Goal: Task Accomplishment & Management: Manage account settings

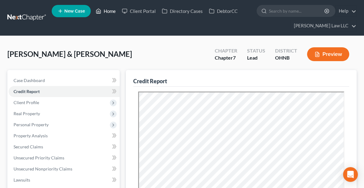
click at [102, 12] on link "Home" at bounding box center [106, 11] width 26 height 11
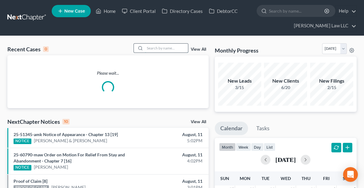
click at [148, 48] on input "search" at bounding box center [166, 48] width 43 height 9
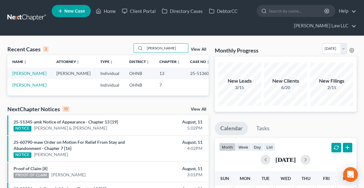
type input "[PERSON_NAME]"
drag, startPoint x: 205, startPoint y: 73, endPoint x: 181, endPoint y: 72, distance: 24.6
click at [185, 72] on td "25-51360" at bounding box center [200, 73] width 30 height 11
copy td "25-51360"
click at [26, 76] on td "[PERSON_NAME]" at bounding box center [29, 73] width 44 height 11
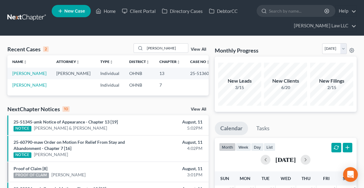
click at [22, 76] on td "[PERSON_NAME]" at bounding box center [29, 73] width 44 height 11
click at [17, 73] on link "[PERSON_NAME]" at bounding box center [29, 73] width 34 height 5
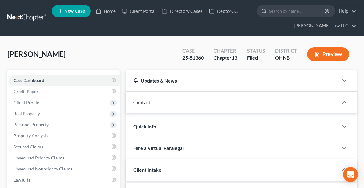
click at [18, 78] on span "Case Dashboard" at bounding box center [29, 80] width 31 height 5
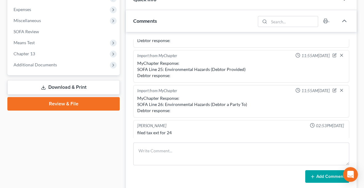
scroll to position [287, 0]
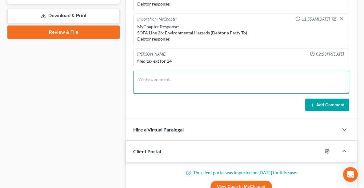
click at [194, 82] on textarea at bounding box center [241, 82] width 216 height 23
type textarea "EMAILED AGGIE; ASKED TO ADJ 341 - I WILL BE GONE"
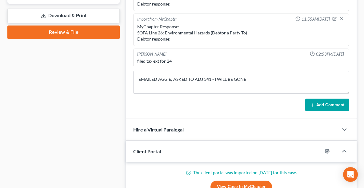
click at [314, 104] on icon at bounding box center [312, 105] width 5 height 5
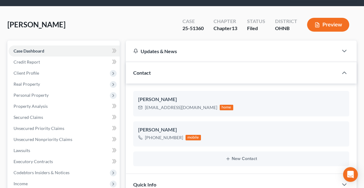
scroll to position [0, 0]
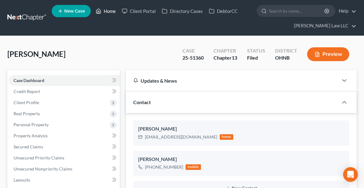
click at [107, 12] on link "Home" at bounding box center [106, 11] width 26 height 11
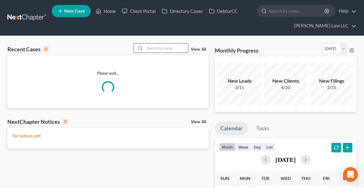
click at [165, 48] on input "search" at bounding box center [166, 48] width 43 height 9
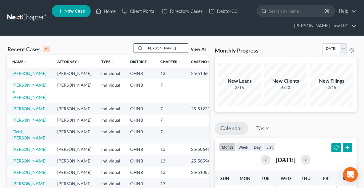
type input "neel"
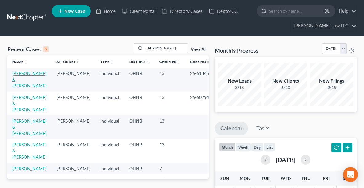
click at [25, 75] on link "[PERSON_NAME] & [PERSON_NAME]" at bounding box center [29, 80] width 34 height 18
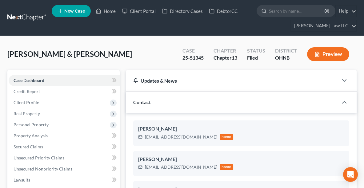
scroll to position [733, 0]
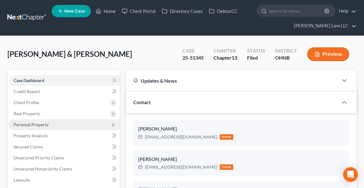
click at [32, 123] on span "Personal Property" at bounding box center [31, 124] width 35 height 5
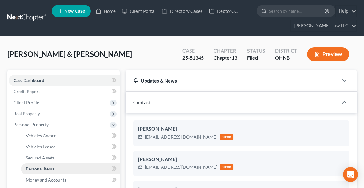
click at [48, 170] on span "Personal Items" at bounding box center [40, 168] width 28 height 5
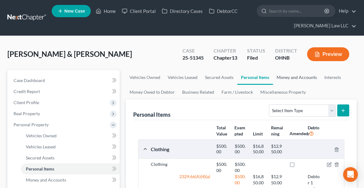
click at [294, 77] on link "Money and Accounts" at bounding box center [297, 77] width 48 height 15
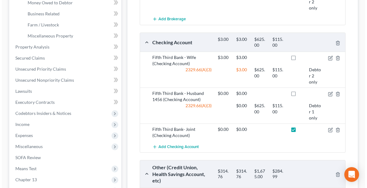
scroll to position [200, 0]
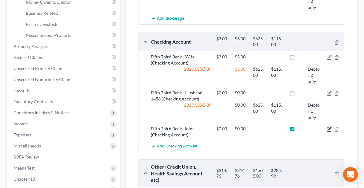
click at [330, 128] on icon "button" at bounding box center [329, 129] width 5 height 5
select select "1"
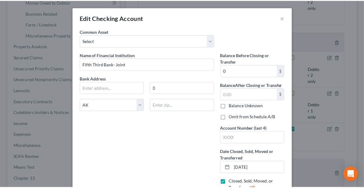
scroll to position [52, 0]
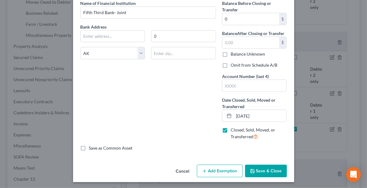
click at [267, 172] on button "Save & Close" at bounding box center [266, 171] width 42 height 13
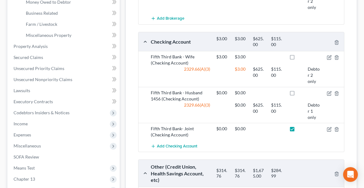
click at [298, 130] on label at bounding box center [298, 130] width 0 height 0
click at [300, 127] on input "checkbox" at bounding box center [302, 128] width 4 height 4
checkbox input "false"
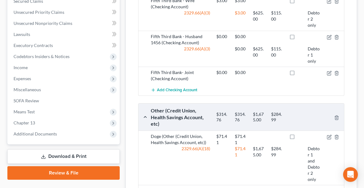
scroll to position [262, 0]
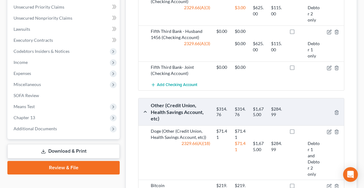
click at [45, 151] on icon at bounding box center [43, 151] width 5 height 5
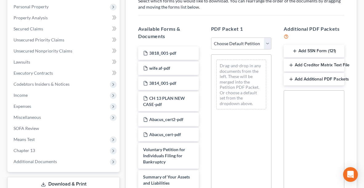
scroll to position [117, 0]
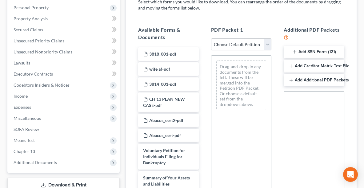
click at [245, 45] on select "Choose Default Petition PDF Packet Complete Bankruptcy Petition (all forms and …" at bounding box center [241, 44] width 61 height 12
select select "2"
click at [211, 38] on select "Choose Default Petition PDF Packet Complete Bankruptcy Petition (all forms and …" at bounding box center [241, 44] width 61 height 12
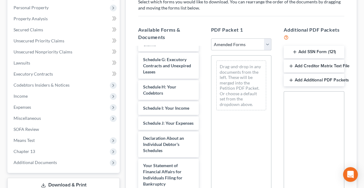
scroll to position [136, 0]
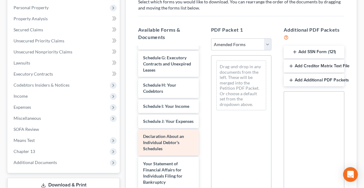
click at [174, 151] on span "Declaration About an Individual Debtor's Schedules" at bounding box center [163, 143] width 41 height 18
click at [168, 151] on span "Declaration About an Individual Debtor's Schedules" at bounding box center [163, 143] width 41 height 18
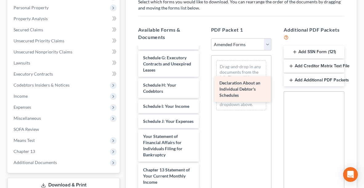
drag, startPoint x: 160, startPoint y: 151, endPoint x: 236, endPoint y: 70, distance: 111.4
click at [204, 70] on div "Declaration About an Individual Debtor's Schedules Voluntary Petition for Indiv…" at bounding box center [168, 95] width 70 height 369
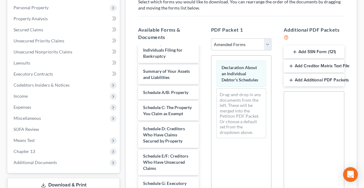
scroll to position [9, 0]
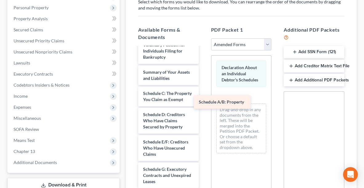
drag, startPoint x: 178, startPoint y: 93, endPoint x: 234, endPoint y: 102, distance: 56.5
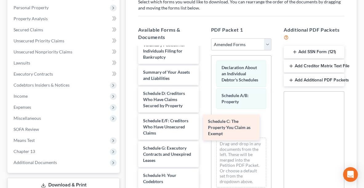
drag, startPoint x: 175, startPoint y: 99, endPoint x: 240, endPoint y: 128, distance: 71.1
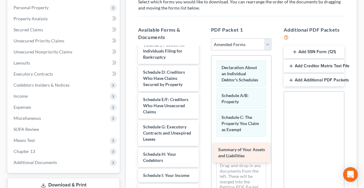
drag, startPoint x: 176, startPoint y: 77, endPoint x: 251, endPoint y: 155, distance: 108.3
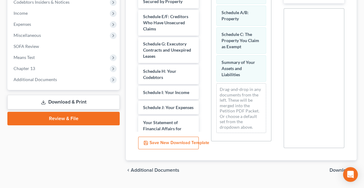
click at [335, 170] on span "Download" at bounding box center [340, 170] width 22 height 5
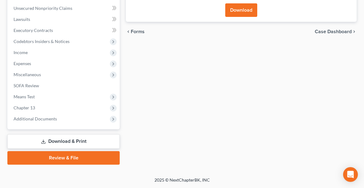
scroll to position [159, 0]
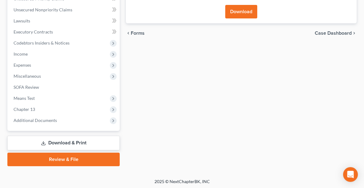
click at [232, 11] on button "Download" at bounding box center [241, 12] width 32 height 14
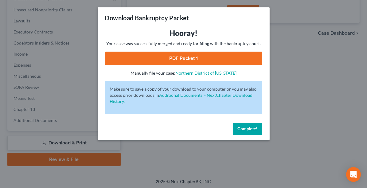
click at [176, 59] on link "PDF Packet 1" at bounding box center [183, 59] width 157 height 14
click at [254, 130] on span "Complete!" at bounding box center [248, 128] width 20 height 5
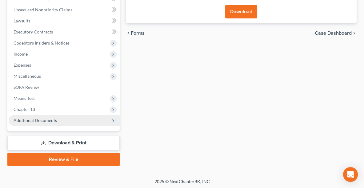
click at [53, 118] on span "Additional Documents" at bounding box center [35, 120] width 43 height 5
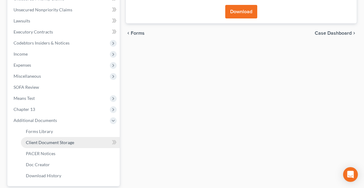
click at [44, 145] on link "Client Document Storage" at bounding box center [70, 142] width 99 height 11
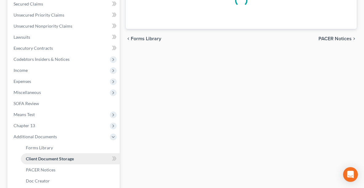
select select "5"
select select "11"
select select "16"
select select "20"
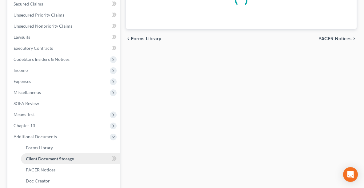
select select "20"
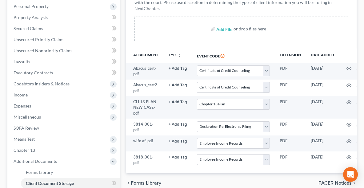
scroll to position [114, 0]
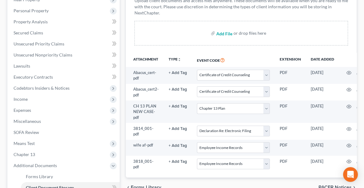
click at [220, 34] on input "file" at bounding box center [223, 33] width 15 height 11
type input "C:\fakepath\AMENDED B & C2.pdf"
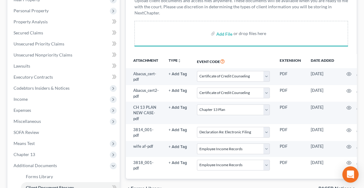
select select "5"
select select "11"
select select "16"
select select "20"
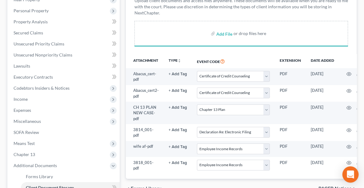
select select "20"
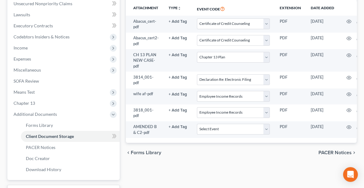
scroll to position [171, 0]
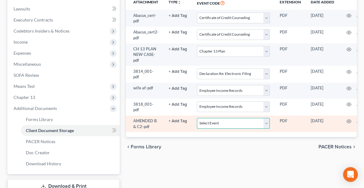
click at [222, 119] on select "Select Event 20 Largest Unsecured Creditors Amended List of Creditors (Fee) Ame…" at bounding box center [233, 123] width 73 height 11
select select "3"
click at [197, 118] on select "Select Event 20 Largest Unsecured Creditors Amended List of Creditors (Fee) Ame…" at bounding box center [233, 123] width 73 height 11
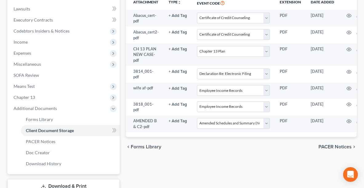
click at [342, 146] on span "PACER Notices" at bounding box center [334, 147] width 33 height 5
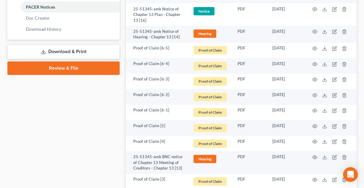
scroll to position [300, 0]
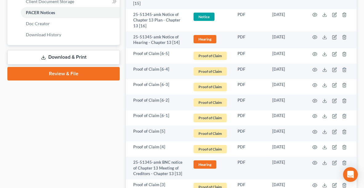
click at [61, 77] on link "Review & File" at bounding box center [63, 74] width 112 height 14
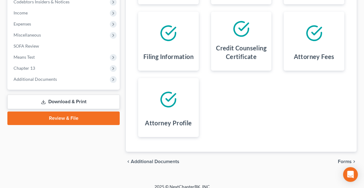
scroll to position [207, 0]
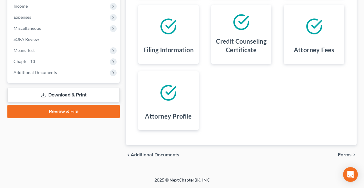
click at [343, 157] on span "Forms" at bounding box center [345, 155] width 14 height 5
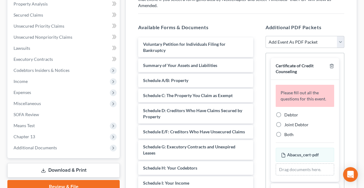
scroll to position [125, 0]
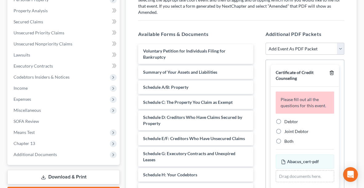
click at [329, 70] on icon "button" at bounding box center [331, 72] width 5 height 5
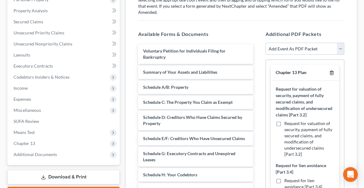
click at [329, 70] on icon "button" at bounding box center [331, 72] width 5 height 5
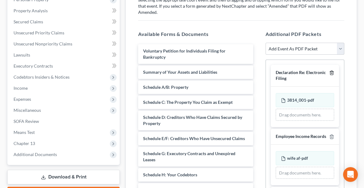
click at [329, 70] on icon "button" at bounding box center [331, 72] width 5 height 5
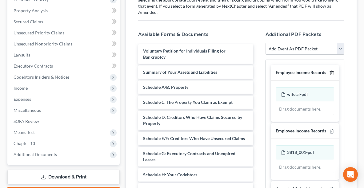
click at [329, 70] on icon "button" at bounding box center [331, 72] width 5 height 5
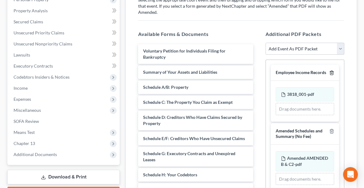
click at [331, 70] on icon "button" at bounding box center [331, 72] width 5 height 5
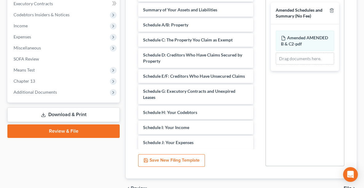
scroll to position [214, 0]
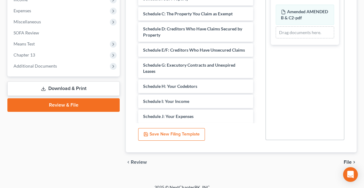
click at [349, 160] on span "File" at bounding box center [347, 162] width 8 height 5
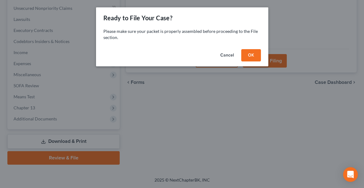
scroll to position [159, 0]
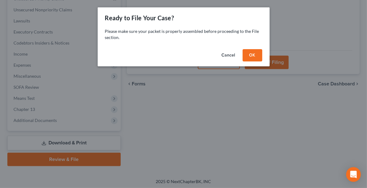
click at [256, 52] on button "OK" at bounding box center [253, 55] width 20 height 12
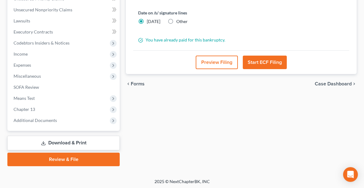
click at [264, 61] on button "Start ECF Filing" at bounding box center [265, 63] width 44 height 14
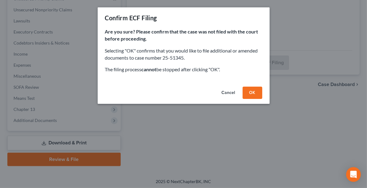
click at [257, 89] on button "OK" at bounding box center [253, 93] width 20 height 12
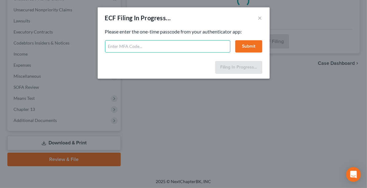
click at [159, 49] on input "text" at bounding box center [167, 46] width 125 height 12
type input "1"
type input "085415"
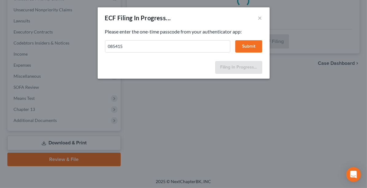
click at [248, 45] on button "Submit" at bounding box center [249, 46] width 27 height 12
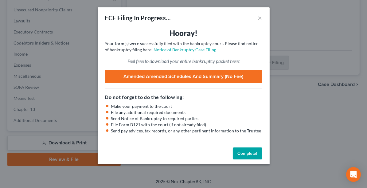
click at [246, 150] on button "Complete!" at bounding box center [248, 154] width 30 height 12
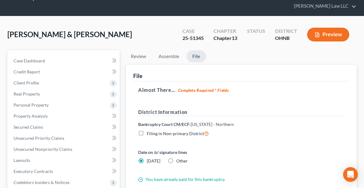
scroll to position [19, 0]
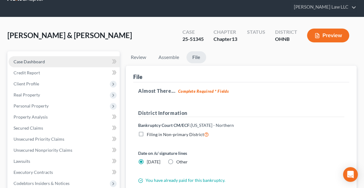
click at [26, 59] on span "Case Dashboard" at bounding box center [29, 61] width 31 height 5
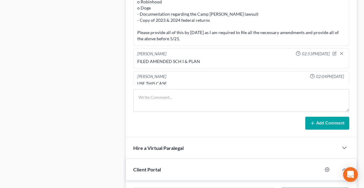
scroll to position [454, 0]
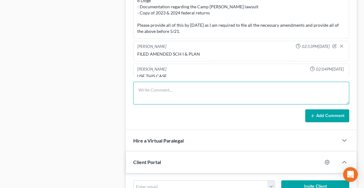
click at [179, 89] on textarea at bounding box center [241, 93] width 216 height 23
type textarea "FILED AMENDED SCH B DUE TO BANK ACCOUNT BEING CLOSED"
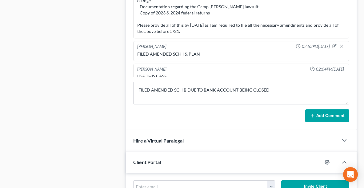
click at [318, 116] on button "Add Comment" at bounding box center [327, 115] width 44 height 13
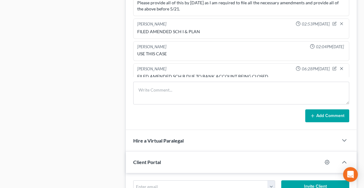
scroll to position [0, 0]
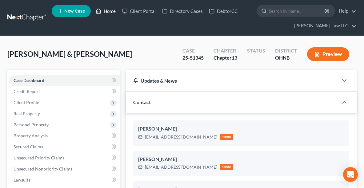
click at [109, 11] on link "Home" at bounding box center [106, 11] width 26 height 11
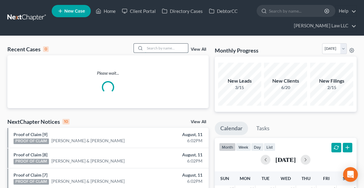
click at [153, 49] on input "search" at bounding box center [166, 48] width 43 height 9
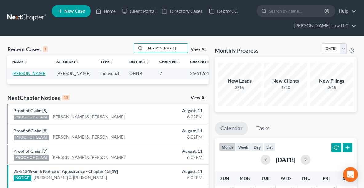
type input "kouba"
click at [34, 73] on link "[PERSON_NAME]" at bounding box center [29, 73] width 34 height 5
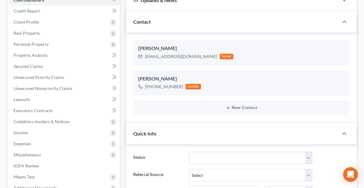
scroll to position [94, 0]
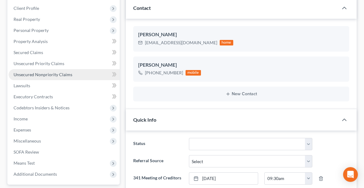
click at [16, 72] on span "Unsecured Nonpriority Claims" at bounding box center [43, 74] width 59 height 5
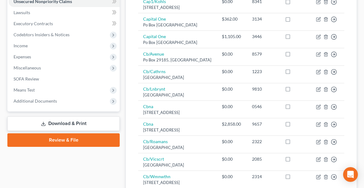
scroll to position [115, 0]
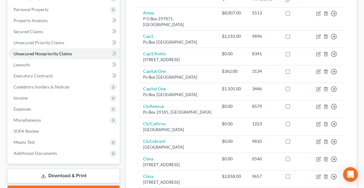
click at [70, 171] on link "Download & Print" at bounding box center [63, 176] width 112 height 14
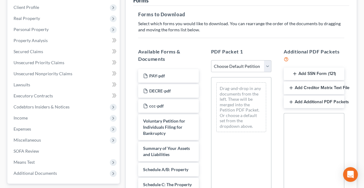
scroll to position [95, 0]
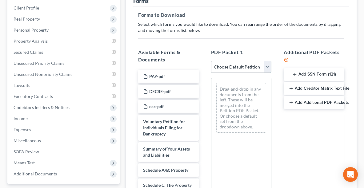
click at [225, 64] on select "Choose Default Petition PDF Packet Complete Bankruptcy Petition (all forms and …" at bounding box center [241, 67] width 61 height 12
select select "2"
click at [211, 61] on select "Choose Default Petition PDF Packet Complete Bankruptcy Petition (all forms and …" at bounding box center [241, 67] width 61 height 12
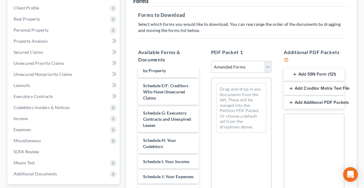
scroll to position [143, 0]
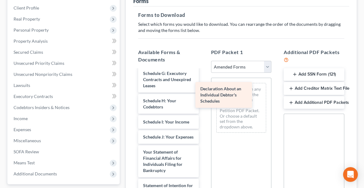
drag, startPoint x: 185, startPoint y: 167, endPoint x: 249, endPoint y: 96, distance: 95.8
click at [204, 96] on div "Declaration About an Individual Debtor's Schedules Voluntary Petition for Indiv…" at bounding box center [168, 128] width 70 height 402
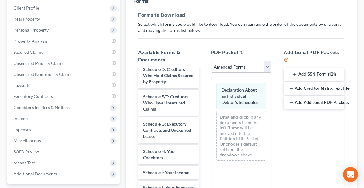
scroll to position [90, 0]
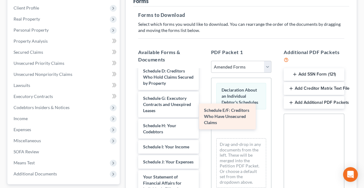
drag, startPoint x: 178, startPoint y: 111, endPoint x: 239, endPoint y: 118, distance: 61.3
click at [204, 118] on div "Schedule E/F: Creditors Who Have Unsecured Claims Voluntary Petition for Indivi…" at bounding box center [168, 166] width 70 height 375
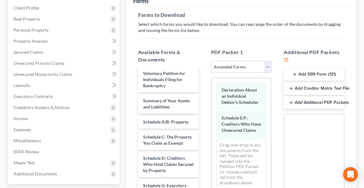
scroll to position [2, 0]
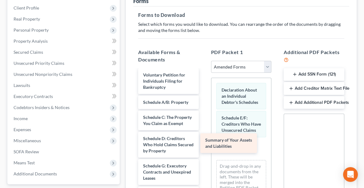
drag, startPoint x: 184, startPoint y: 109, endPoint x: 256, endPoint y: 154, distance: 84.5
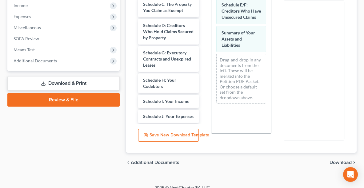
scroll to position [211, 0]
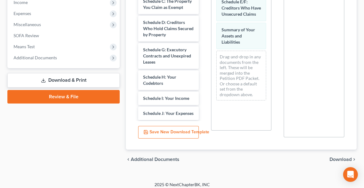
click at [335, 158] on span "Download" at bounding box center [340, 159] width 22 height 5
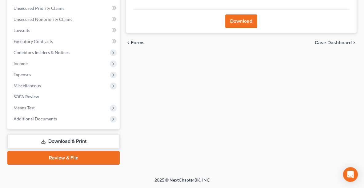
scroll to position [149, 0]
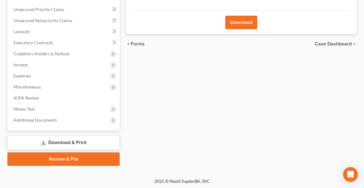
click at [245, 26] on button "Download" at bounding box center [241, 23] width 32 height 14
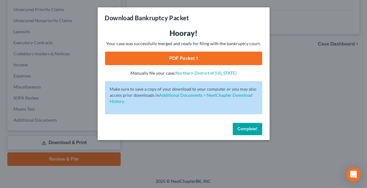
click at [199, 54] on link "PDF Packet 1" at bounding box center [183, 59] width 157 height 14
click at [245, 129] on span "Complete!" at bounding box center [248, 128] width 20 height 5
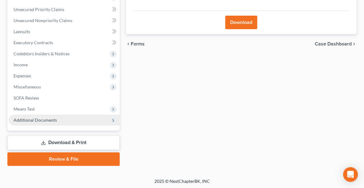
click at [37, 123] on span "Additional Documents" at bounding box center [64, 120] width 111 height 11
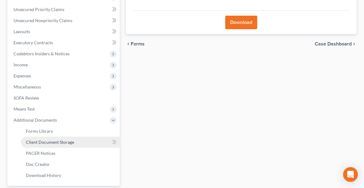
click at [35, 145] on link "Client Document Storage" at bounding box center [70, 142] width 99 height 11
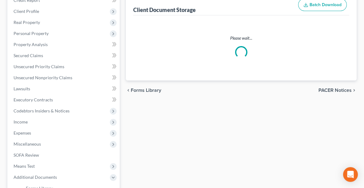
select select "5"
select select "16"
select select "20"
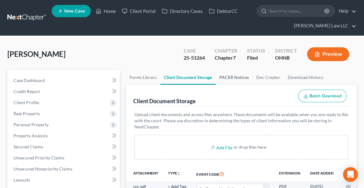
click at [241, 77] on link "PACER Notices" at bounding box center [234, 77] width 37 height 15
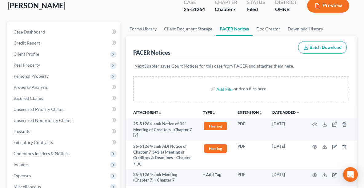
scroll to position [51, 0]
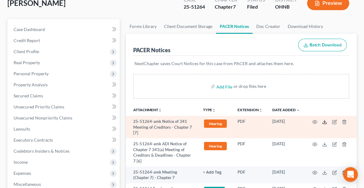
click at [324, 123] on icon at bounding box center [325, 123] width 4 height 1
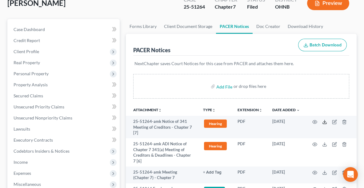
scroll to position [0, 0]
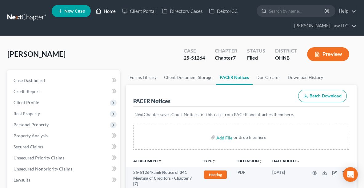
click at [113, 10] on link "Home" at bounding box center [106, 11] width 26 height 11
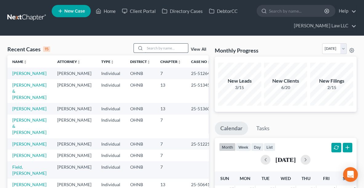
click at [160, 47] on input "search" at bounding box center [166, 48] width 43 height 9
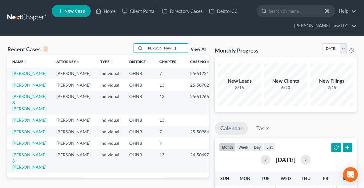
type input "BERT"
click at [21, 88] on link "[PERSON_NAME]" at bounding box center [29, 84] width 34 height 5
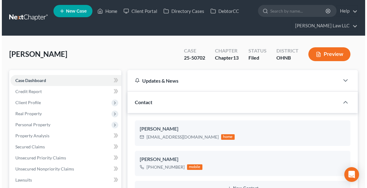
scroll to position [155, 0]
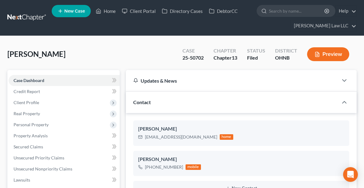
click at [330, 50] on button "Preview" at bounding box center [328, 54] width 42 height 14
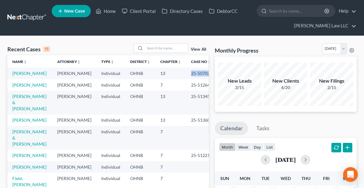
drag, startPoint x: 198, startPoint y: 74, endPoint x: 180, endPoint y: 75, distance: 18.5
click at [186, 75] on td "25-50702" at bounding box center [201, 73] width 30 height 11
copy td "25-50702"
click at [18, 75] on link "[PERSON_NAME]" at bounding box center [29, 73] width 34 height 5
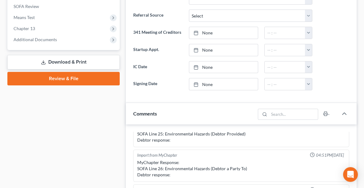
scroll to position [230, 0]
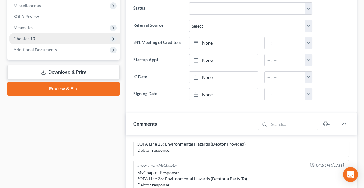
click at [32, 39] on span "Chapter 13" at bounding box center [25, 38] width 22 height 5
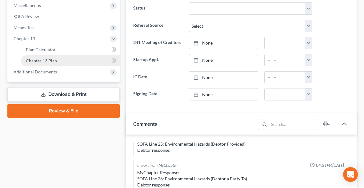
click at [42, 62] on span "Chapter 13 Plan" at bounding box center [41, 60] width 31 height 5
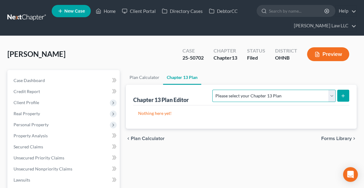
click at [294, 94] on select "Please select your Chapter 13 Plan National Form Plan - Official Form 113 North…" at bounding box center [273, 96] width 123 height 12
select select "0"
click at [249, 90] on select "Please select your Chapter 13 Plan National Form Plan - Official Form 113 North…" at bounding box center [273, 96] width 123 height 12
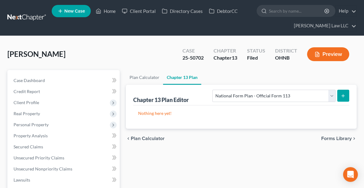
click at [344, 96] on icon "submit" at bounding box center [342, 95] width 5 height 5
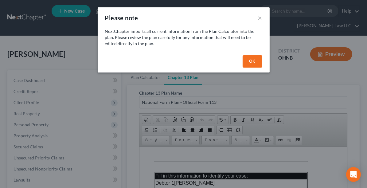
click at [247, 66] on button "OK" at bounding box center [253, 61] width 20 height 12
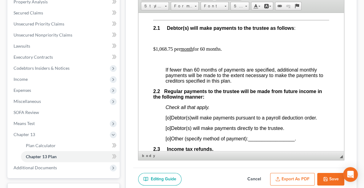
scroll to position [432, 0]
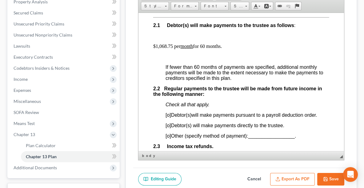
click at [169, 123] on span "[o]" at bounding box center [168, 125] width 6 height 5
click at [287, 123] on p "[x ] Debtor(s) will make payments directly to the trustee." at bounding box center [247, 126] width 164 height 6
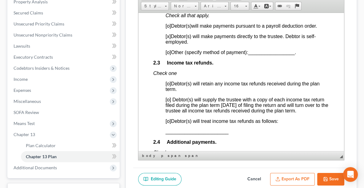
scroll to position [531, 0]
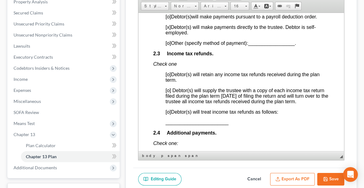
click at [169, 109] on span "[o]" at bounding box center [168, 111] width 6 height 5
click at [166, 120] on span "_______________________" at bounding box center [196, 122] width 63 height 5
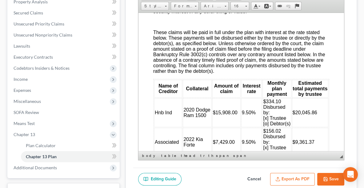
scroll to position [966, 0]
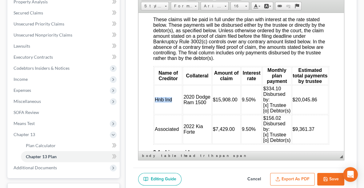
drag, startPoint x: 171, startPoint y: 100, endPoint x: 156, endPoint y: 100, distance: 15.1
click at [156, 100] on span "Hnb Ind" at bounding box center [163, 99] width 17 height 5
copy span "Hnb Ind"
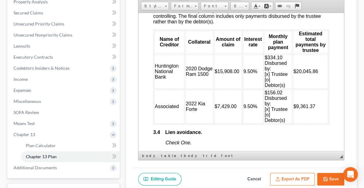
scroll to position [1005, 0]
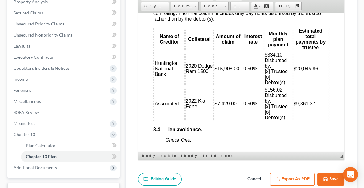
click at [180, 100] on td "Associated" at bounding box center [169, 103] width 30 height 34
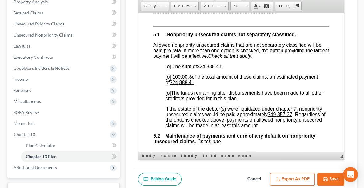
scroll to position [1526, 0]
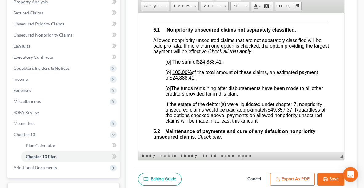
click at [168, 85] on span "[o]" at bounding box center [168, 87] width 6 height 5
drag, startPoint x: 196, startPoint y: 75, endPoint x: 176, endPoint y: 76, distance: 20.4
click at [176, 76] on u "$24,888.41" at bounding box center [181, 77] width 25 height 5
copy u "24,888.41"
click at [168, 86] on span "[o]" at bounding box center [168, 87] width 6 height 5
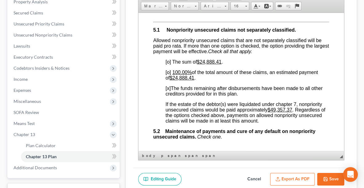
click at [292, 107] on u "$49,357.37" at bounding box center [280, 109] width 25 height 5
click at [302, 129] on span "Maintenance of payments and cure of any default on nonpriority unsecured claims." at bounding box center [234, 134] width 162 height 11
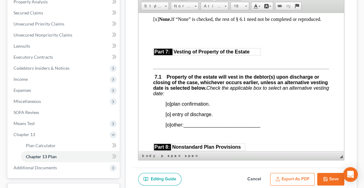
scroll to position [1811, 0]
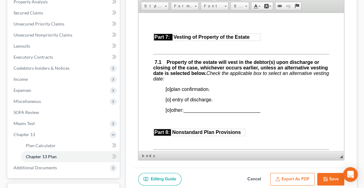
click at [169, 89] on span "[o]" at bounding box center [168, 88] width 6 height 5
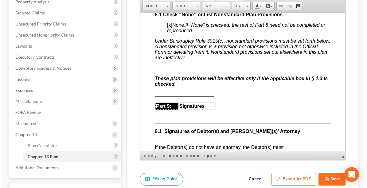
scroll to position [1976, 0]
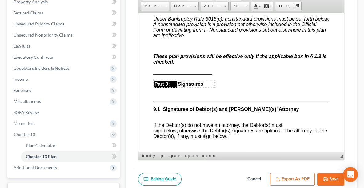
click at [283, 176] on button "Export as PDF" at bounding box center [292, 179] width 45 height 13
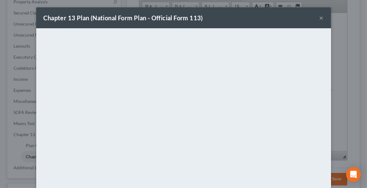
click at [220, 14] on div "Chapter 13 Plan (National Form Plan - Official Form 113) ×" at bounding box center [183, 17] width 295 height 21
click at [320, 18] on button "×" at bounding box center [322, 17] width 4 height 7
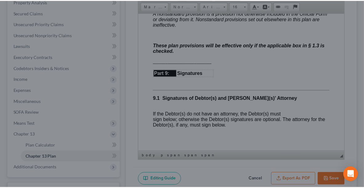
scroll to position [1976, 0]
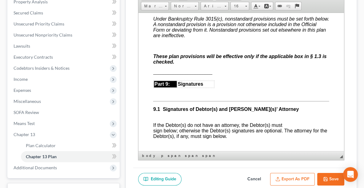
click at [328, 177] on button "Save" at bounding box center [330, 179] width 27 height 13
select select "0"
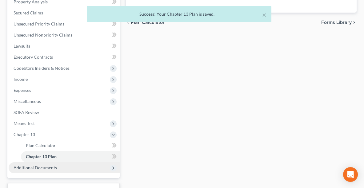
click at [41, 168] on span "Additional Documents" at bounding box center [35, 167] width 43 height 5
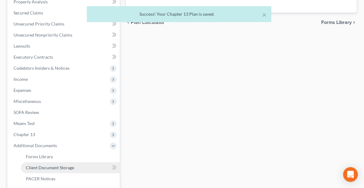
click at [68, 168] on span "Client Document Storage" at bounding box center [50, 167] width 48 height 5
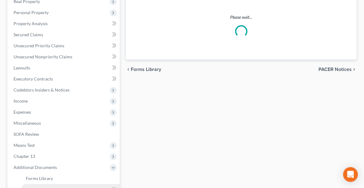
select select "20"
select select "5"
select select "16"
select select "3"
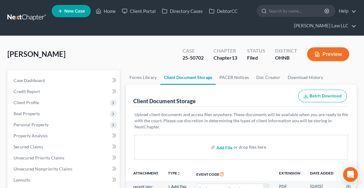
click at [225, 145] on input "file" at bounding box center [223, 147] width 15 height 11
type input "C:\fakepath\CH 13 PLAN.pdf"
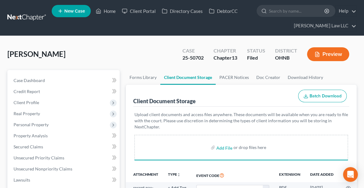
select select "20"
select select "5"
select select "16"
select select "3"
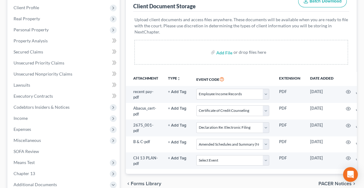
scroll to position [107, 0]
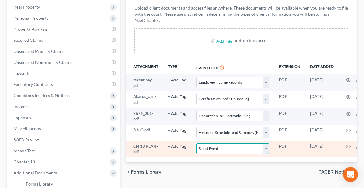
click at [218, 147] on select "Select Event 20 Largest Unsecured Creditors Amended List of Creditors (Fee) Ame…" at bounding box center [232, 149] width 73 height 11
select select "11"
click at [196, 144] on select "Select Event 20 Largest Unsecured Creditors Amended List of Creditors (Fee) Ame…" at bounding box center [232, 149] width 73 height 11
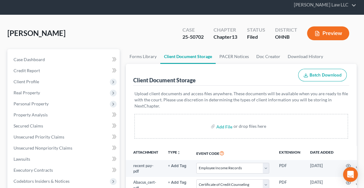
scroll to position [0, 0]
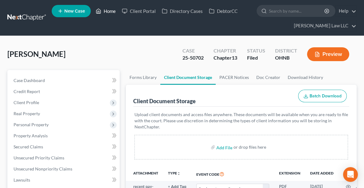
click at [103, 13] on link "Home" at bounding box center [106, 11] width 26 height 11
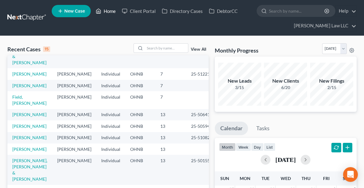
scroll to position [127, 0]
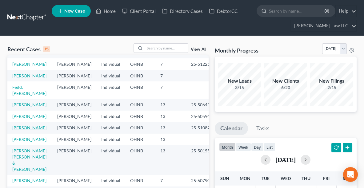
click at [22, 125] on link "[PERSON_NAME]" at bounding box center [29, 127] width 34 height 5
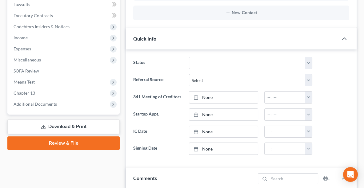
scroll to position [186, 0]
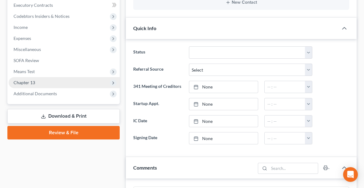
click at [36, 82] on span "Chapter 13" at bounding box center [64, 82] width 111 height 11
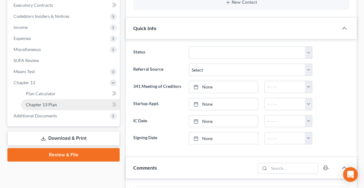
click at [39, 105] on span "Chapter 13 Plan" at bounding box center [41, 104] width 31 height 5
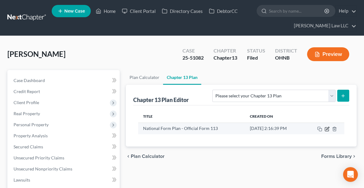
click at [327, 128] on icon "button" at bounding box center [326, 129] width 5 height 5
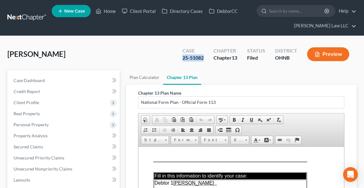
drag, startPoint x: 203, startPoint y: 59, endPoint x: 181, endPoint y: 60, distance: 21.8
click at [181, 60] on div "Case 25-51082" at bounding box center [192, 55] width 31 height 18
copy div "25-51082"
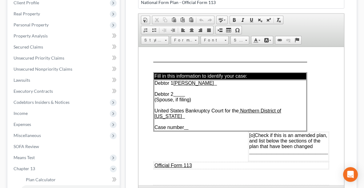
scroll to position [111, 0]
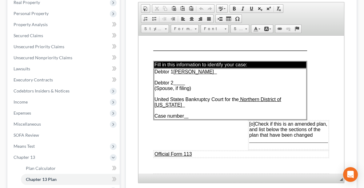
click at [250, 121] on span "[o]" at bounding box center [252, 123] width 6 height 5
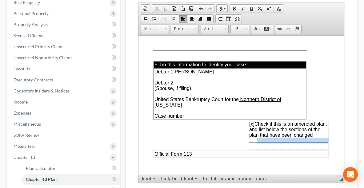
drag, startPoint x: 254, startPoint y: 136, endPoint x: 285, endPoint y: 137, distance: 31.1
click at [285, 137] on td "[x] Check if this is an amended plan, and list below the sections of the plan t…" at bounding box center [288, 135] width 80 height 29
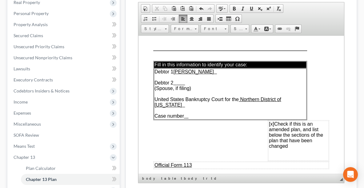
click at [288, 140] on td "[x] Check if this is an amended plan, and list below the sections of the plan t…" at bounding box center [298, 141] width 60 height 40
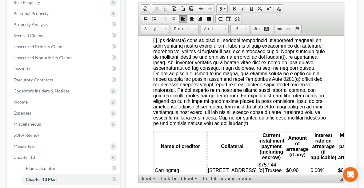
scroll to position [842, 0]
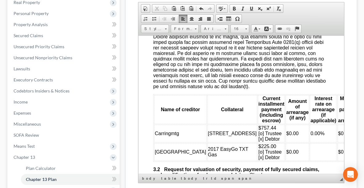
click at [169, 132] on span "Carringmtg" at bounding box center [167, 133] width 24 height 5
click at [174, 148] on td "[GEOGRAPHIC_DATA]" at bounding box center [180, 152] width 53 height 18
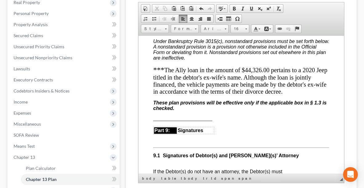
scroll to position [2121, 0]
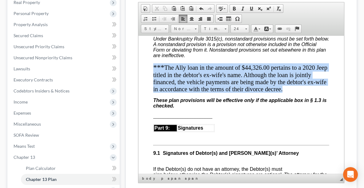
drag, startPoint x: 153, startPoint y: 64, endPoint x: 306, endPoint y: 85, distance: 154.9
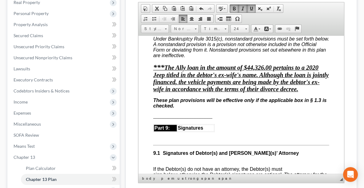
click at [190, 93] on p "*** The Ally loan in the amount of $44,326.00 pertains to a 2020 Jeep titled in…" at bounding box center [241, 78] width 176 height 30
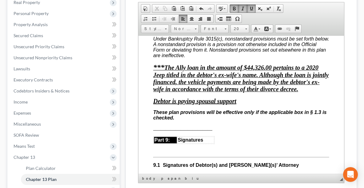
drag, startPoint x: 240, startPoint y: 106, endPoint x: 178, endPoint y: 109, distance: 62.5
click at [178, 105] on p "Debtor is paying spousal support" at bounding box center [241, 100] width 176 height 7
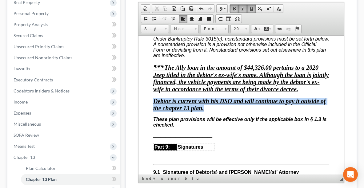
drag, startPoint x: 150, startPoint y: 108, endPoint x: 211, endPoint y: 113, distance: 60.7
copy u "Debtor is current with his DSO and will continue to pay it outside of the chapt…"
click at [220, 106] on u "Debtor is current with his DSO and will continue to pay it outside of the chapt…" at bounding box center [239, 104] width 172 height 14
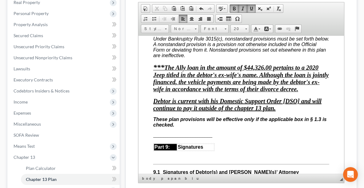
click at [182, 111] on u "Debtor is current with his Domestic Support Order [ DSO] and will continue to p…" at bounding box center [237, 104] width 168 height 14
click at [163, 64] on span "***" at bounding box center [158, 67] width 11 height 8
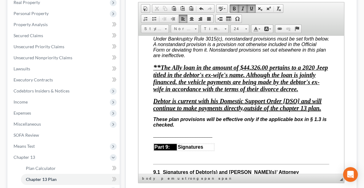
click at [153, 107] on u "Debtor is current with his Domestic Support Order [ DSO] and will continue to m…" at bounding box center [237, 104] width 168 height 14
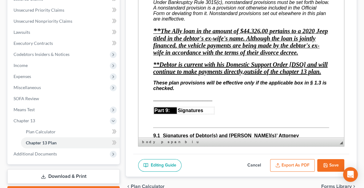
scroll to position [147, 0]
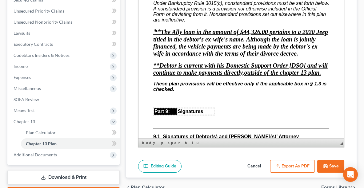
click at [303, 164] on button "Export as PDF" at bounding box center [292, 166] width 45 height 13
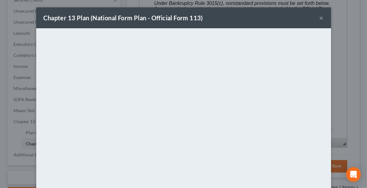
click at [236, 18] on div "Chapter 13 Plan (National Form Plan - Official Form 113) ×" at bounding box center [183, 17] width 295 height 21
click at [320, 20] on button "×" at bounding box center [322, 17] width 4 height 7
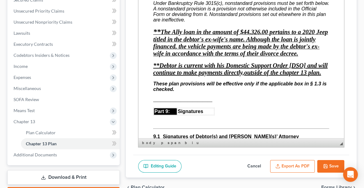
click at [326, 165] on icon "button" at bounding box center [325, 166] width 4 height 4
